Goal: Task Accomplishment & Management: Manage account settings

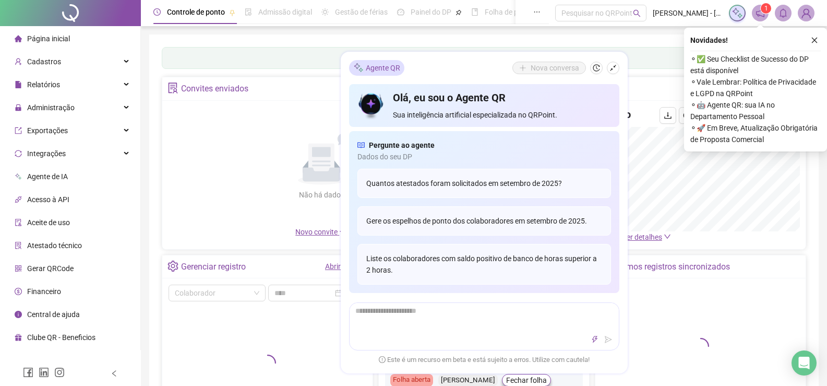
drag, startPoint x: 611, startPoint y: 69, endPoint x: 589, endPoint y: 74, distance: 22.9
click at [611, 69] on icon "shrink" at bounding box center [612, 67] width 7 height 7
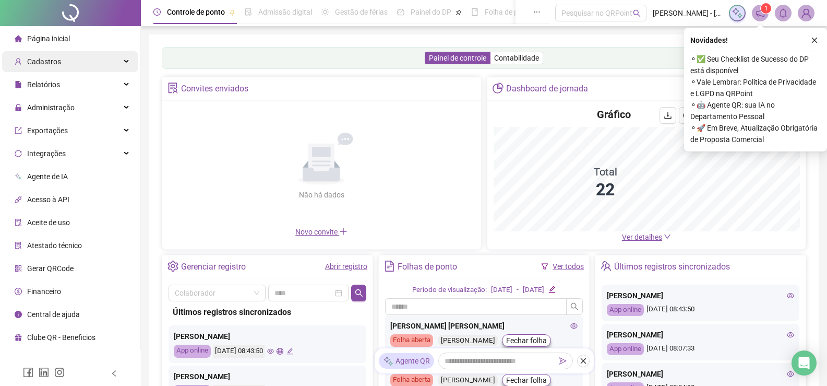
click at [72, 63] on div "Cadastros" at bounding box center [70, 61] width 136 height 21
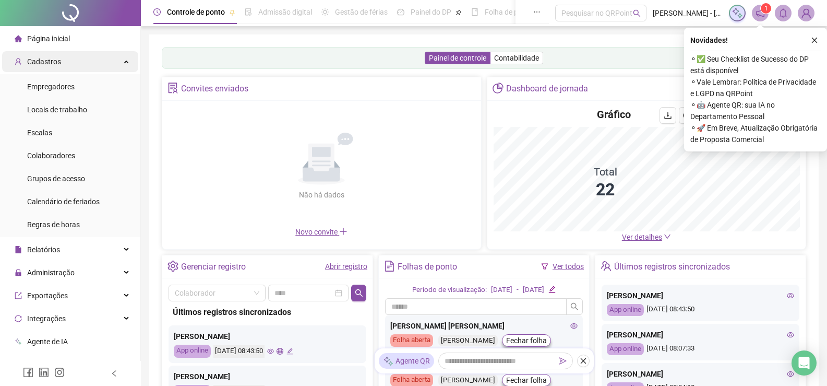
drag, startPoint x: 79, startPoint y: 64, endPoint x: 107, endPoint y: 67, distance: 28.3
click at [79, 65] on div "Cadastros" at bounding box center [70, 61] width 136 height 21
click at [55, 65] on span "Cadastros" at bounding box center [44, 61] width 34 height 8
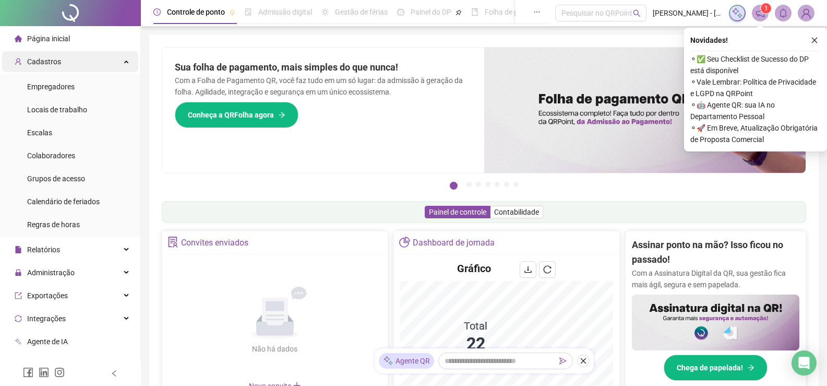
click at [126, 56] on div "Cadastros" at bounding box center [70, 61] width 136 height 21
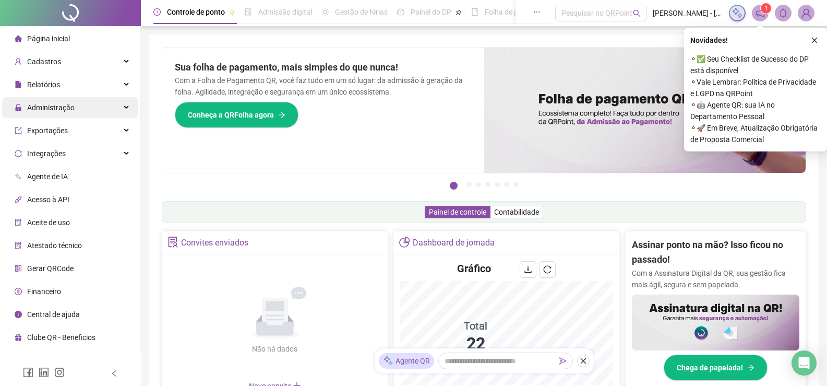
click at [59, 105] on span "Administração" at bounding box center [50, 107] width 47 height 8
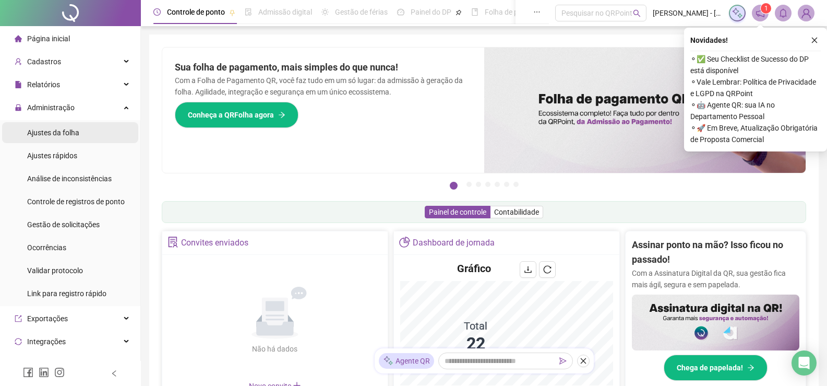
click at [65, 131] on span "Ajustes da folha" at bounding box center [53, 132] width 52 height 8
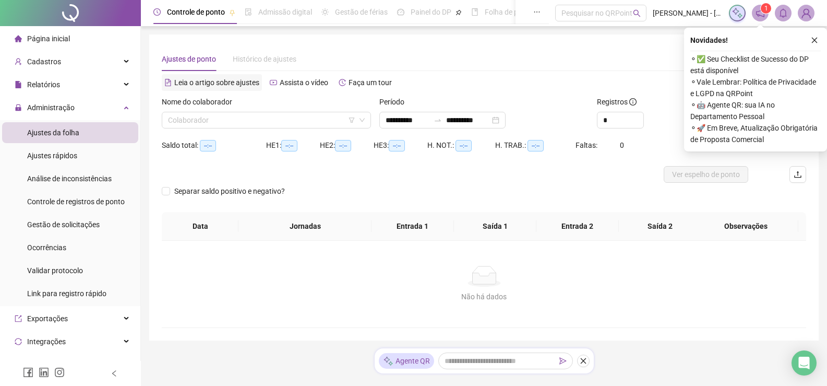
type input "**********"
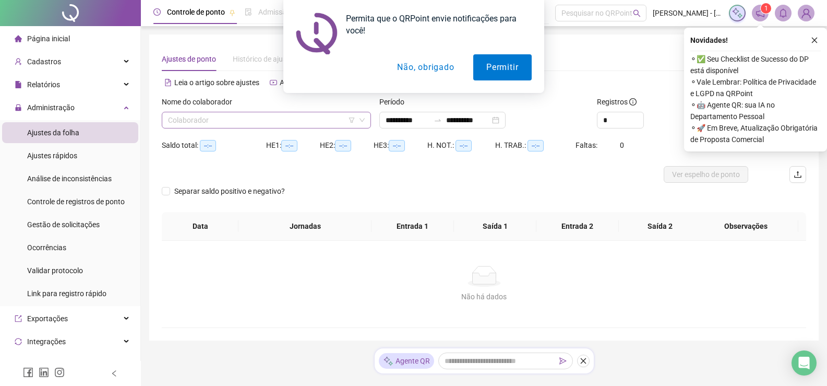
click at [222, 124] on input "search" at bounding box center [261, 120] width 187 height 16
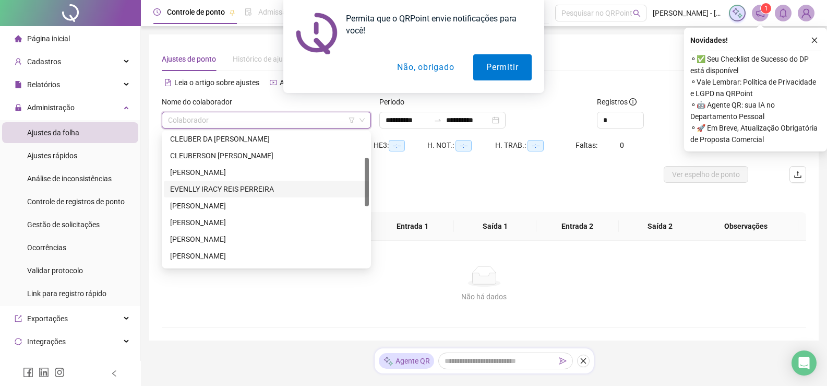
scroll to position [138, 0]
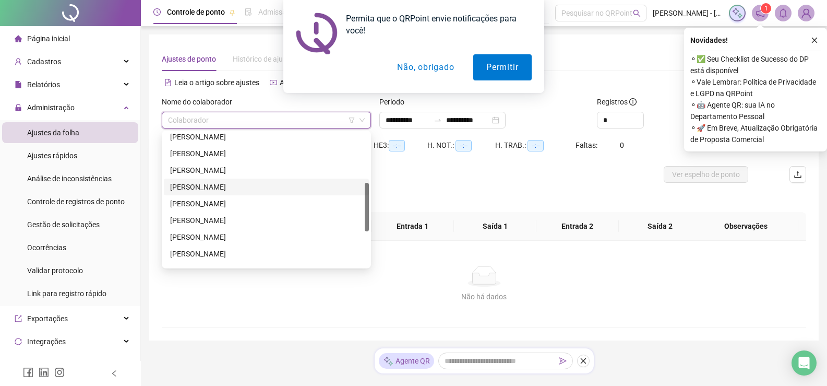
click at [203, 188] on div "[PERSON_NAME]" at bounding box center [266, 186] width 193 height 11
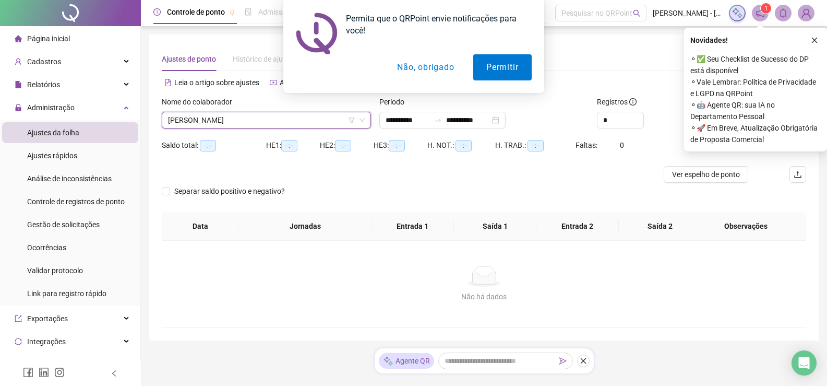
click at [812, 42] on div "Permita que o QRPoint envie notificações para você! Permitir Não, obrigado" at bounding box center [413, 46] width 827 height 93
click at [818, 39] on div "Permita que o QRPoint envie notificações para você! Permitir Não, obrigado" at bounding box center [413, 46] width 827 height 93
click at [499, 69] on button "Permitir" at bounding box center [502, 67] width 58 height 26
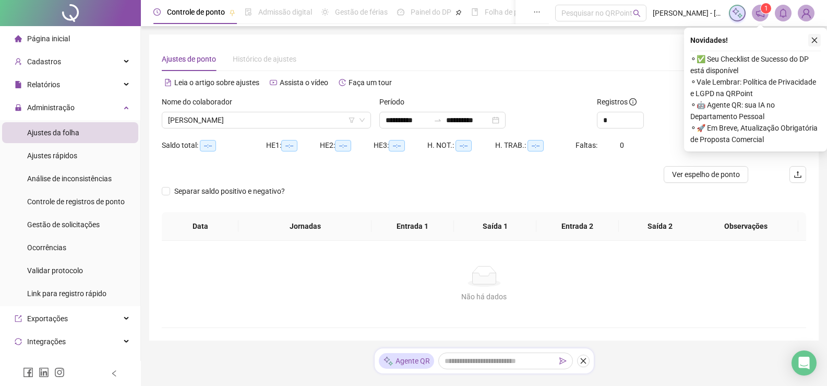
click at [814, 41] on icon "close" at bounding box center [815, 41] width 6 height 6
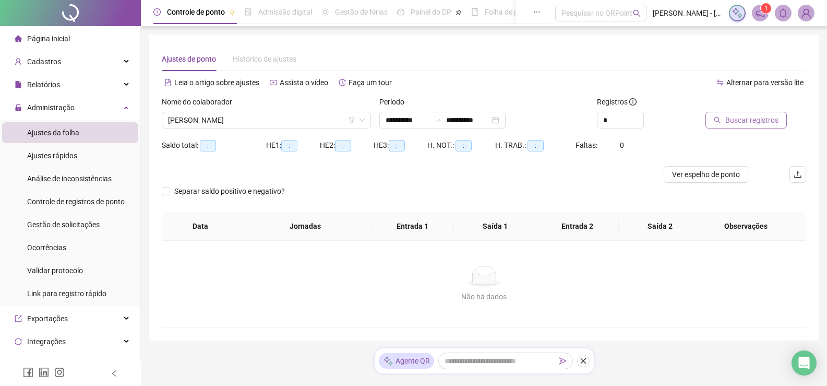
click at [757, 116] on span "Buscar registros" at bounding box center [751, 119] width 53 height 11
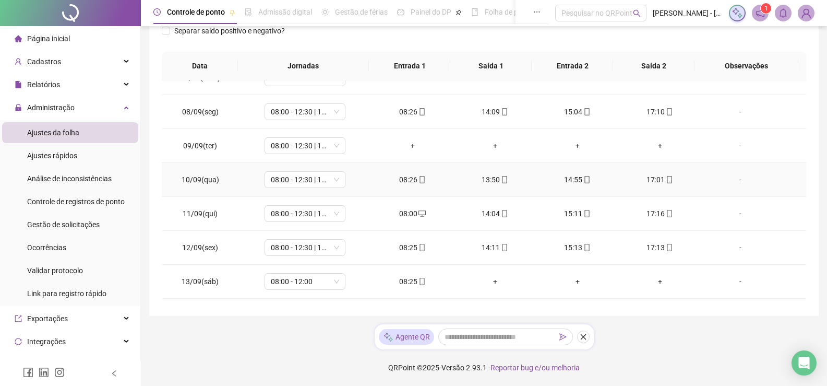
scroll to position [226, 0]
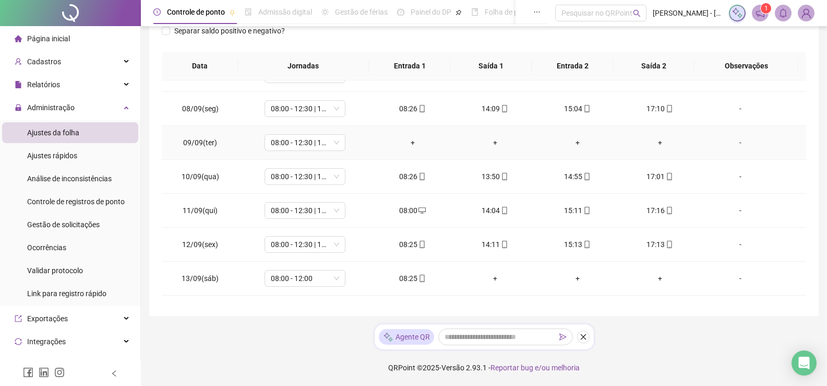
click at [409, 140] on div "+" at bounding box center [413, 142] width 66 height 11
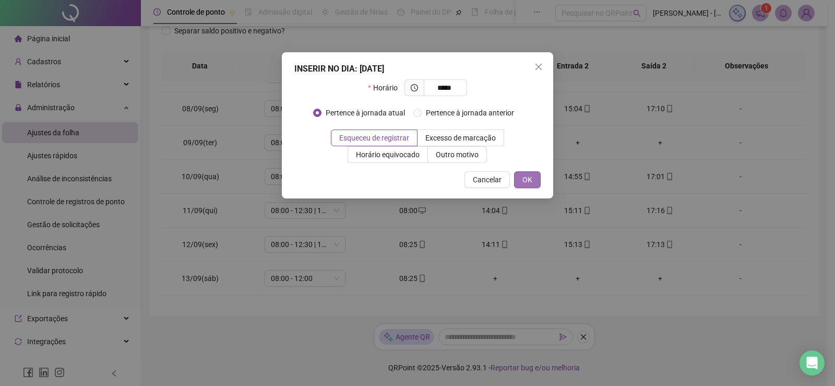
type input "*****"
click at [526, 174] on span "OK" at bounding box center [527, 179] width 10 height 11
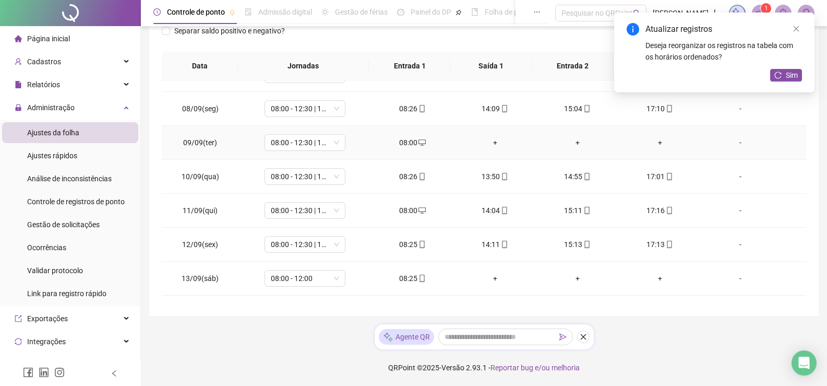
click at [485, 136] on td "+" at bounding box center [495, 143] width 82 height 34
click at [489, 140] on div "+" at bounding box center [495, 142] width 66 height 11
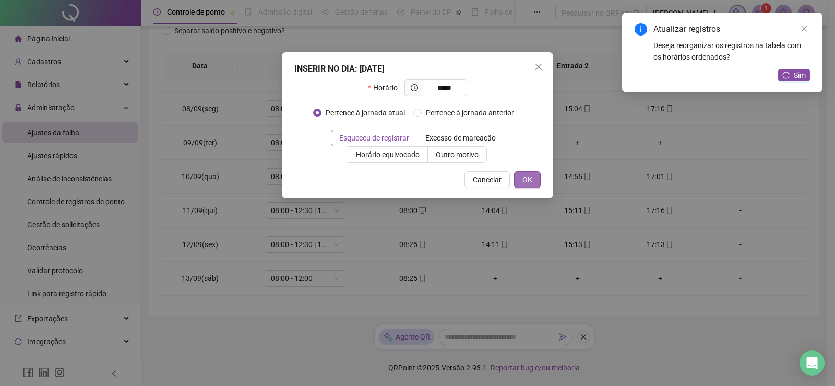
type input "*****"
click at [529, 179] on span "OK" at bounding box center [527, 179] width 10 height 11
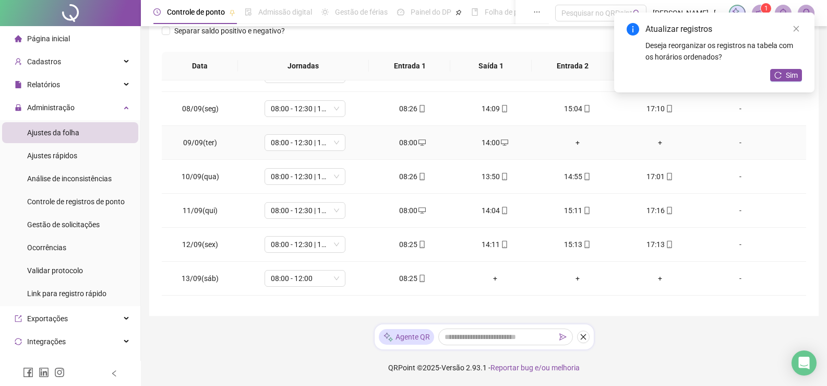
click at [577, 141] on div "+" at bounding box center [578, 142] width 66 height 11
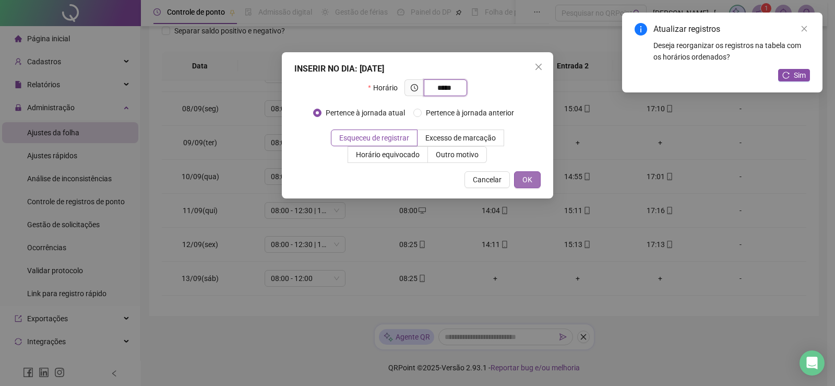
type input "*****"
drag, startPoint x: 528, startPoint y: 180, endPoint x: 650, endPoint y: 158, distance: 123.6
click at [528, 181] on span "OK" at bounding box center [527, 179] width 10 height 11
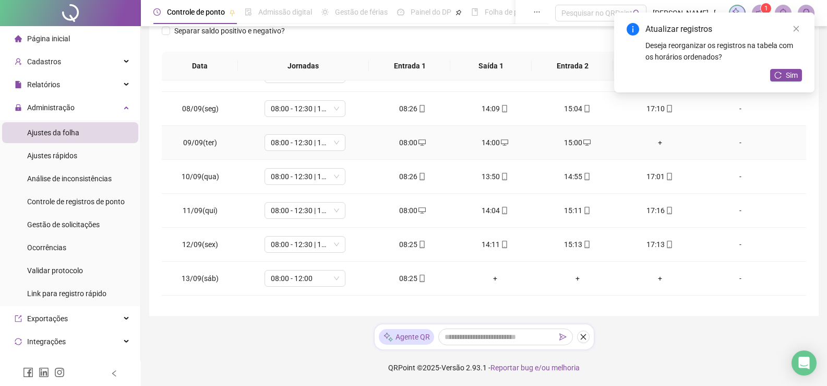
click at [651, 143] on div "+" at bounding box center [660, 142] width 66 height 11
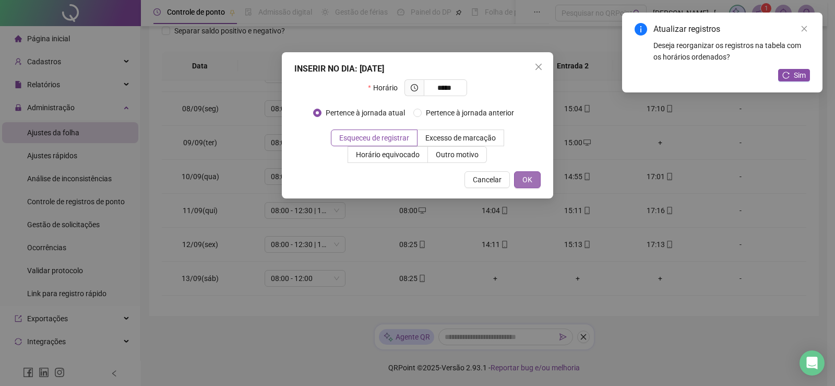
type input "*****"
click at [523, 178] on span "OK" at bounding box center [527, 179] width 10 height 11
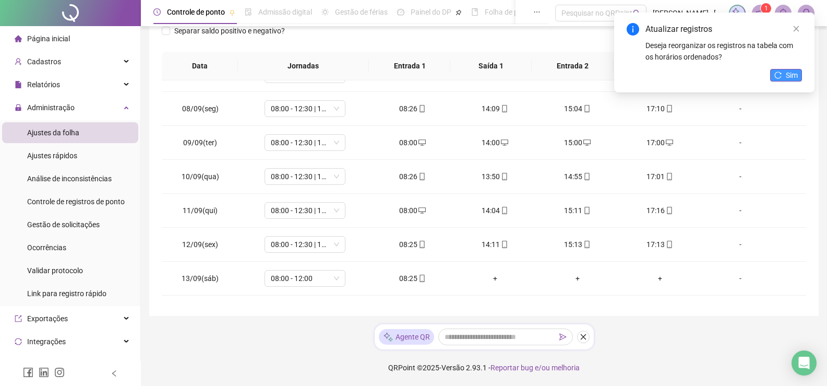
click at [782, 79] on button "Sim" at bounding box center [786, 75] width 32 height 13
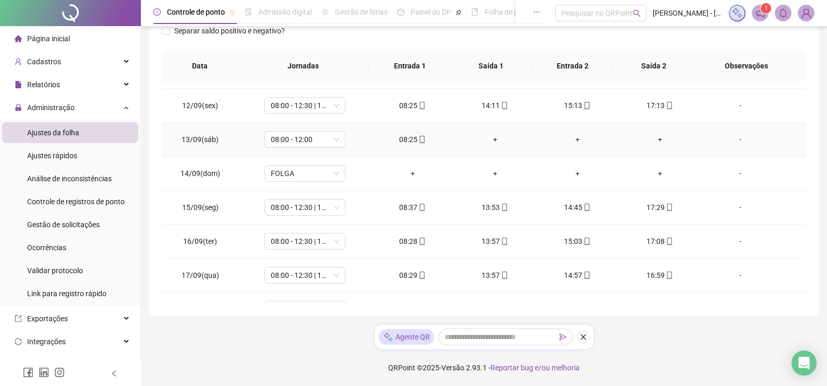
scroll to position [365, 0]
click at [489, 138] on div "+" at bounding box center [495, 138] width 66 height 11
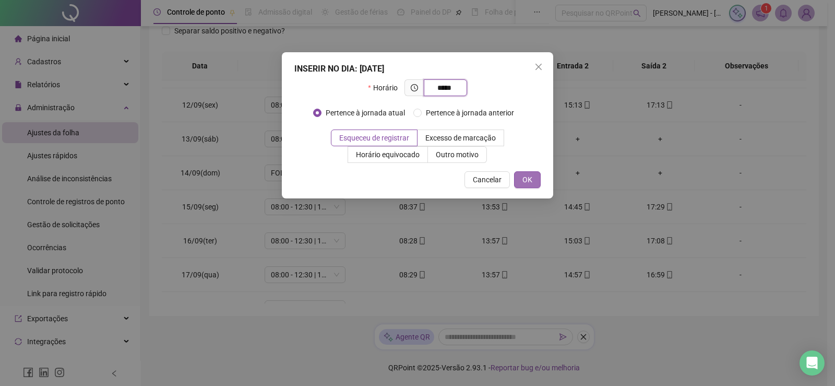
type input "*****"
click at [530, 178] on span "OK" at bounding box center [527, 179] width 10 height 11
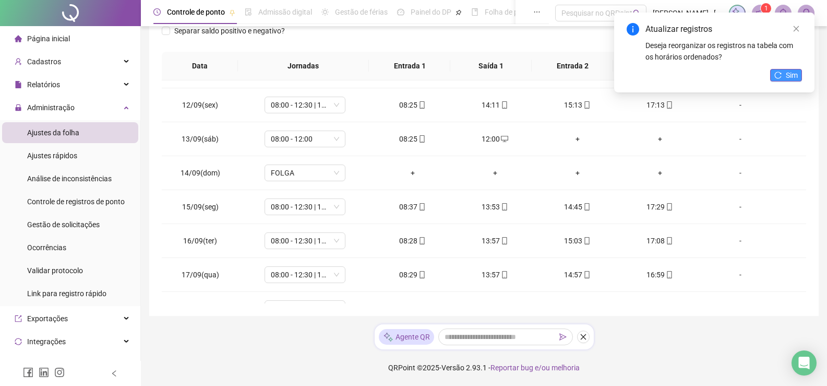
click at [780, 77] on icon "reload" at bounding box center [777, 74] width 7 height 7
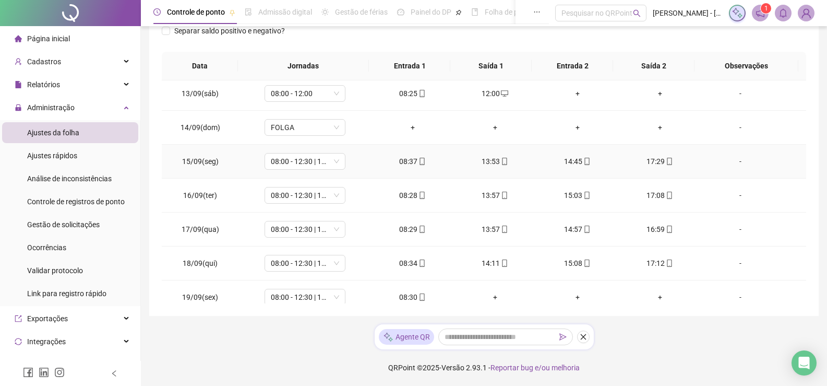
scroll to position [422, 0]
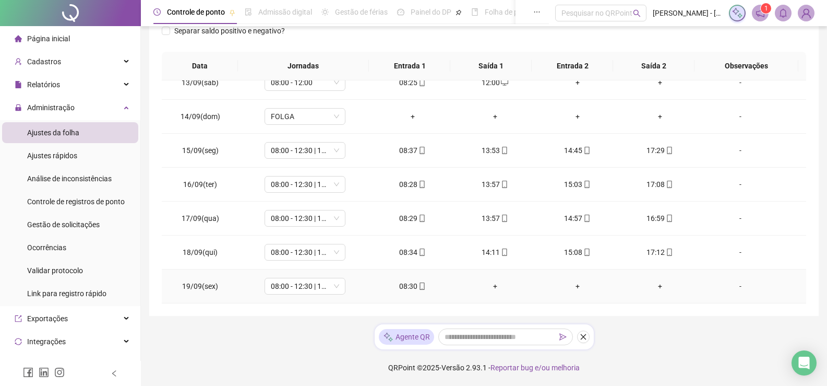
click at [497, 285] on div "+" at bounding box center [495, 285] width 66 height 11
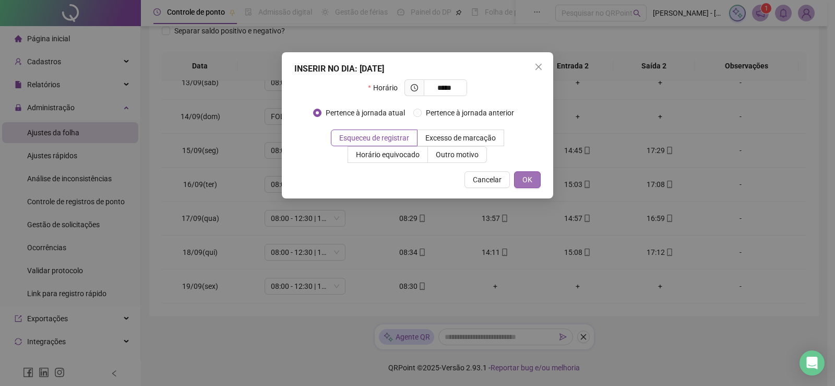
type input "*****"
drag, startPoint x: 524, startPoint y: 186, endPoint x: 542, endPoint y: 208, distance: 28.3
click at [524, 186] on button "OK" at bounding box center [527, 179] width 27 height 17
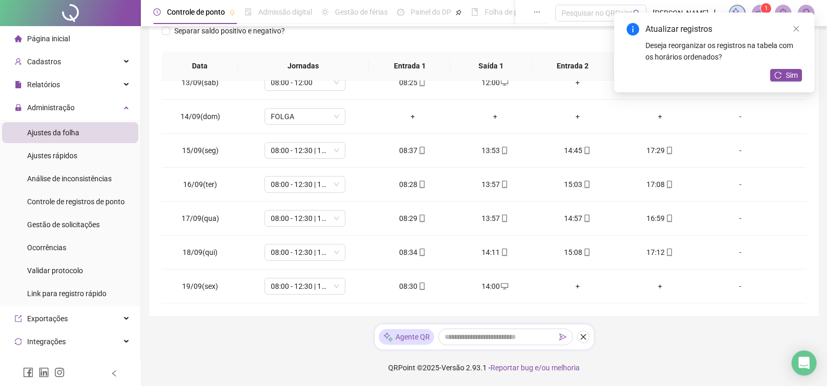
click at [572, 286] on div "+" at bounding box center [578, 285] width 66 height 11
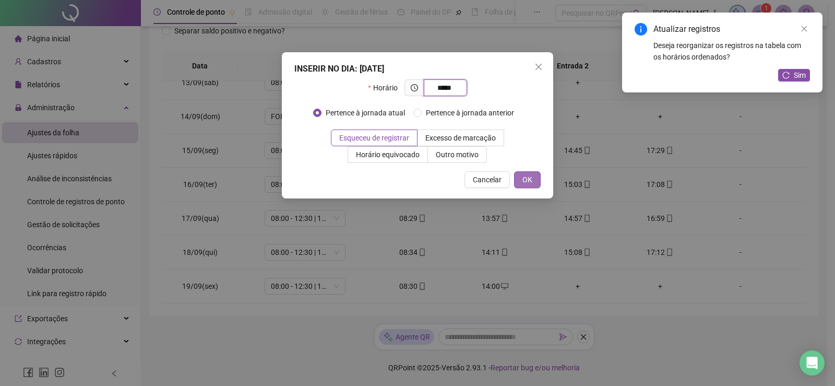
type input "*****"
drag, startPoint x: 521, startPoint y: 174, endPoint x: 621, endPoint y: 226, distance: 112.7
click at [521, 174] on button "OK" at bounding box center [527, 179] width 27 height 17
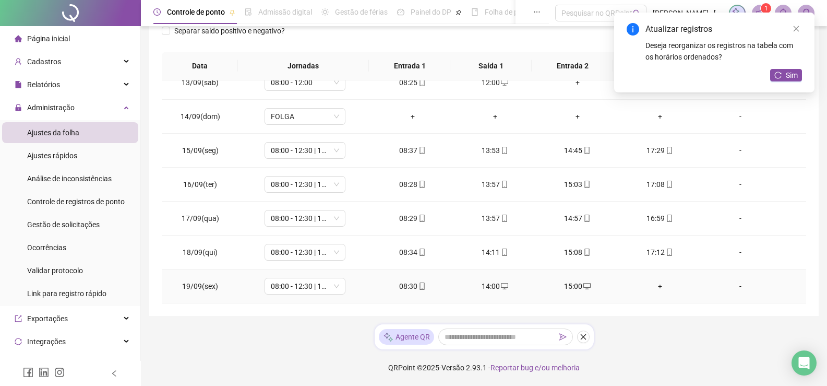
click at [650, 286] on div "+" at bounding box center [660, 285] width 66 height 11
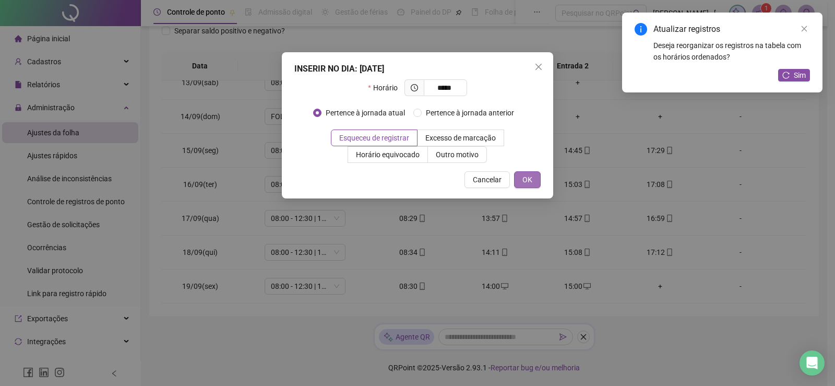
type input "*****"
click at [532, 185] on button "OK" at bounding box center [527, 179] width 27 height 17
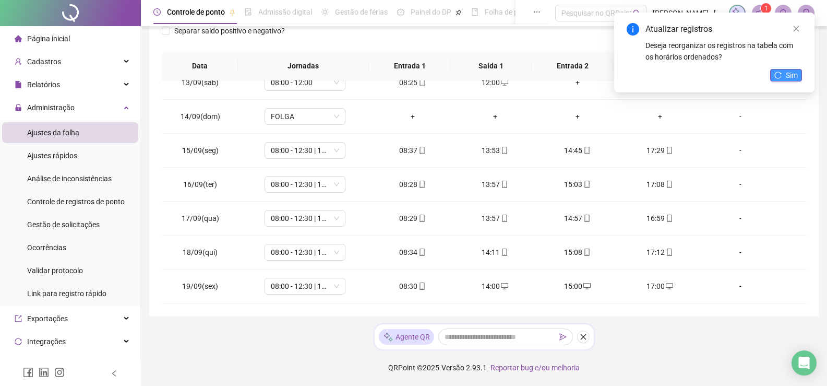
click at [798, 80] on button "Sim" at bounding box center [786, 75] width 32 height 13
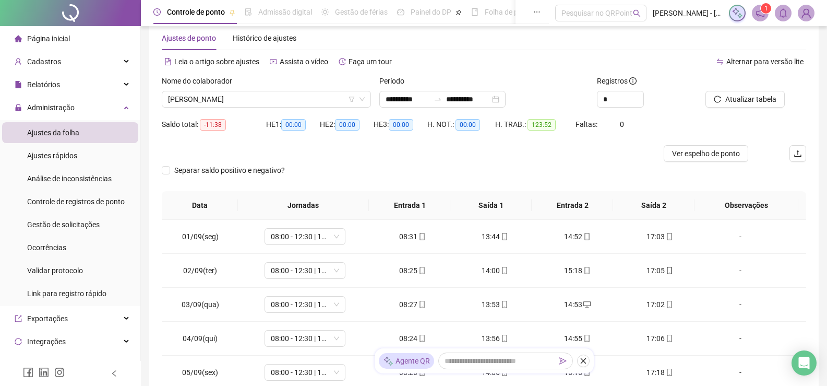
scroll to position [0, 0]
